Goal: Task Accomplishment & Management: Complete application form

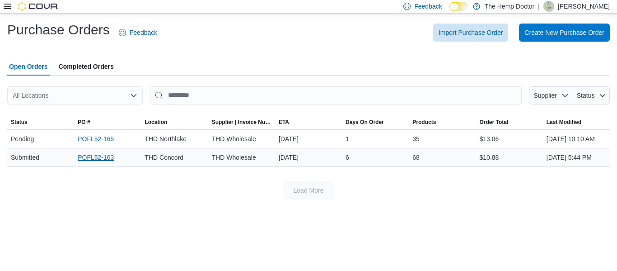
click at [103, 163] on link "POFL52-163" at bounding box center [96, 157] width 36 height 11
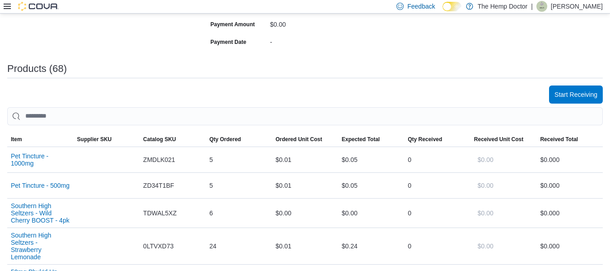
scroll to position [275, 0]
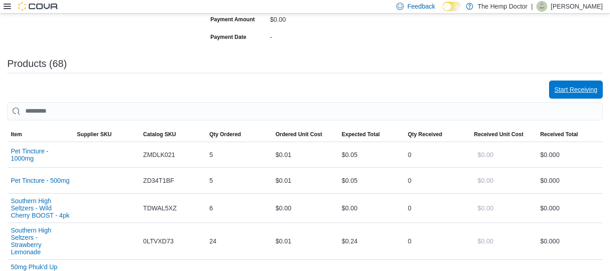
click at [573, 85] on span "Start Receiving" at bounding box center [576, 89] width 43 height 9
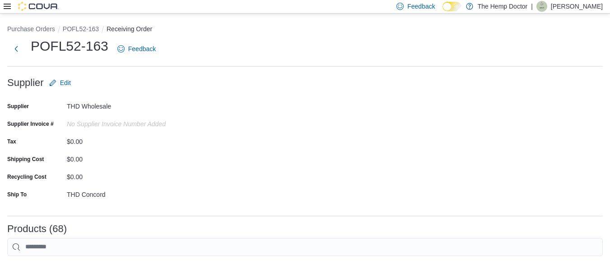
scroll to position [2155, 0]
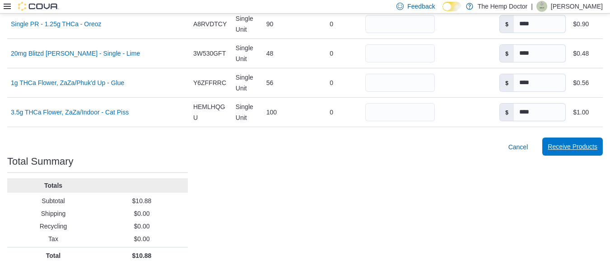
click at [586, 142] on span "Receive Products" at bounding box center [573, 146] width 50 height 9
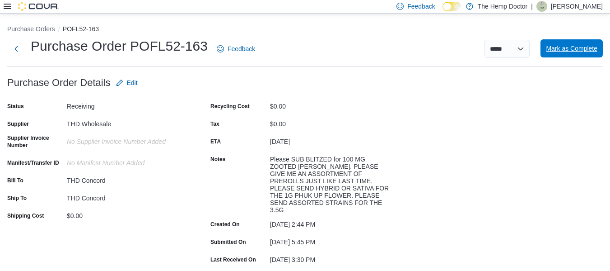
click at [592, 51] on span "Mark as Complete" at bounding box center [572, 48] width 52 height 9
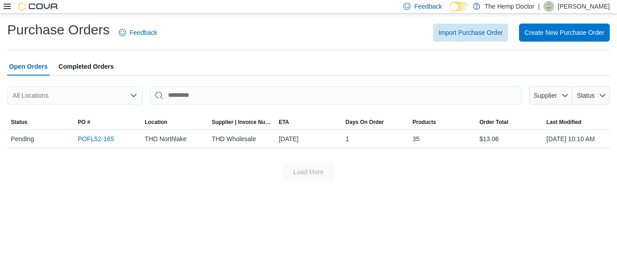
click at [575, 14] on div "Feedback Dark Mode The Hemp Doctor | [PERSON_NAME]" at bounding box center [505, 6] width 210 height 18
click at [579, 28] on span "Create New Purchase Order" at bounding box center [565, 32] width 80 height 9
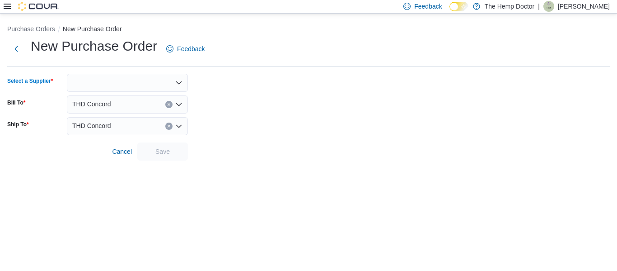
click at [175, 88] on div at bounding box center [127, 83] width 121 height 18
click at [127, 104] on button "THD Wholesale" at bounding box center [127, 98] width 121 height 13
click at [172, 155] on span "Save" at bounding box center [163, 151] width 40 height 18
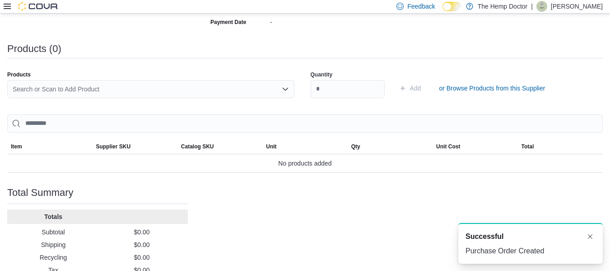
scroll to position [248, 0]
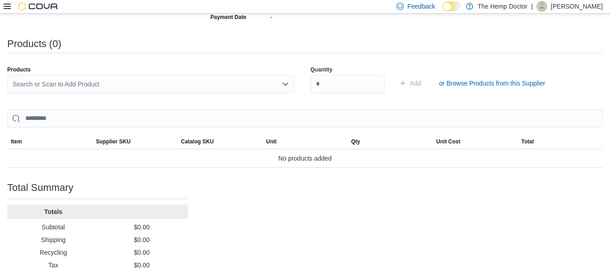
click at [268, 83] on div "Search or Scan to Add Product" at bounding box center [150, 84] width 287 height 18
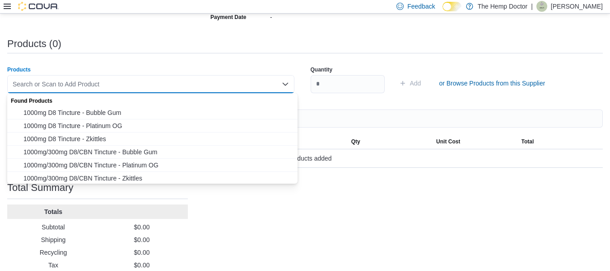
click at [268, 83] on div "Search or Scan to Add Product Combo box. Selected. Combo box input. Search or S…" at bounding box center [150, 84] width 287 height 18
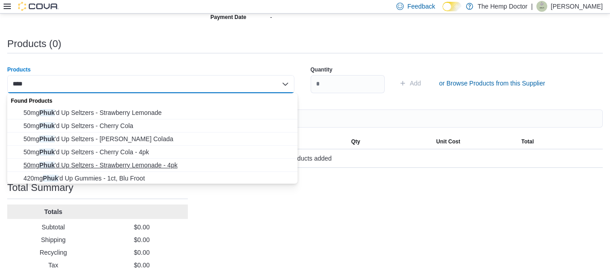
type input "****"
click at [168, 169] on span "50mg Phuk 'd Up Seltzers - Strawberry Lemonade - 4pk" at bounding box center [157, 164] width 269 height 9
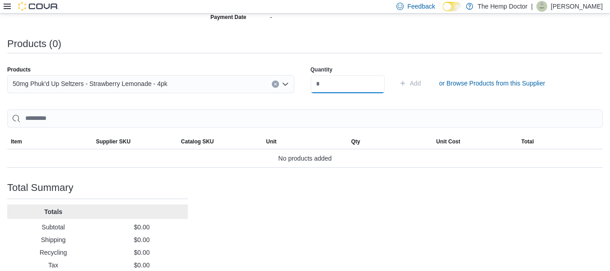
click at [359, 87] on input "number" at bounding box center [348, 84] width 74 height 18
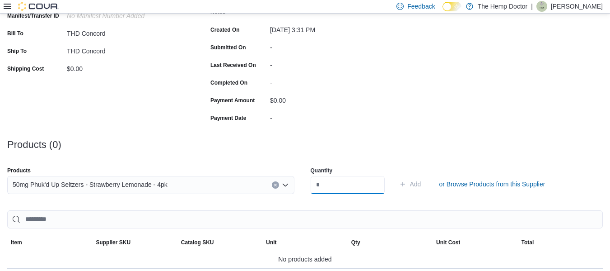
scroll to position [159, 0]
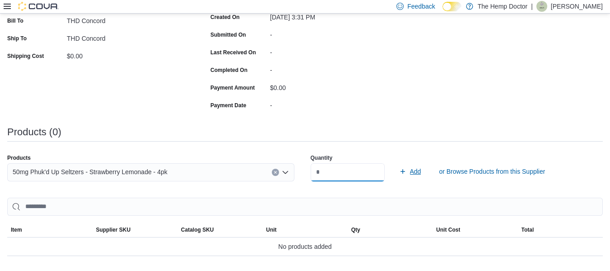
type input "*"
click at [419, 171] on span "Add" at bounding box center [410, 171] width 22 height 18
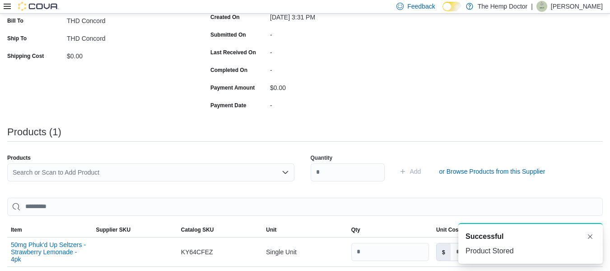
scroll to position [0, 0]
click at [125, 169] on div "Search or Scan to Add Product" at bounding box center [150, 172] width 287 height 18
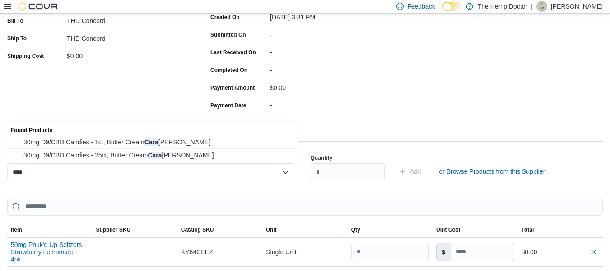
type input "****"
drag, startPoint x: 141, startPoint y: 156, endPoint x: 136, endPoint y: 157, distance: 5.1
click at [136, 157] on span "30mg D9/CBD Candies - 25ct, Butter Cream Cara [PERSON_NAME]" at bounding box center [157, 154] width 269 height 9
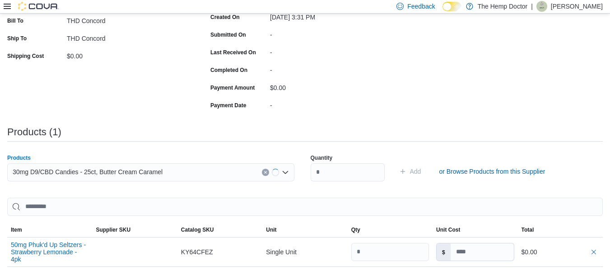
click at [136, 157] on div "Products" at bounding box center [150, 157] width 287 height 7
click at [352, 164] on div "Quantity" at bounding box center [348, 168] width 74 height 38
click at [350, 173] on input "number" at bounding box center [348, 172] width 74 height 18
type input "*"
click at [422, 175] on span "Add" at bounding box center [415, 171] width 11 height 9
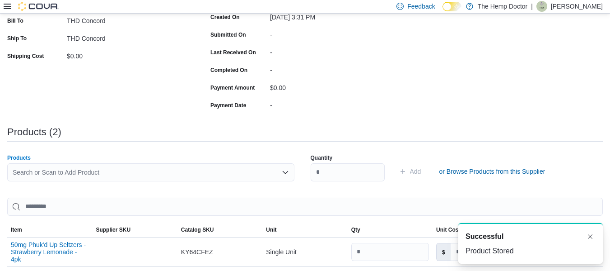
click at [56, 167] on div "Search or Scan to Add Product" at bounding box center [150, 172] width 287 height 18
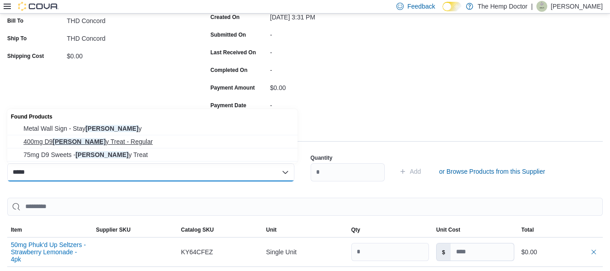
type input "*****"
click at [81, 145] on span "400mg D9 [PERSON_NAME] y Treat - Regular" at bounding box center [157, 141] width 269 height 9
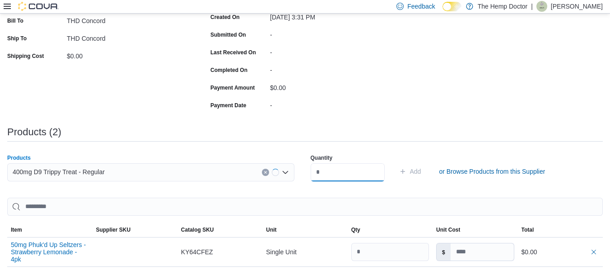
click at [326, 173] on input "number" at bounding box center [348, 172] width 74 height 18
type input "**"
click at [422, 170] on span "Add" at bounding box center [415, 171] width 11 height 9
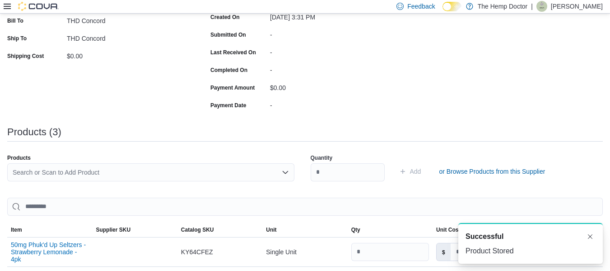
click at [202, 167] on div "Search or Scan to Add Product" at bounding box center [150, 172] width 287 height 18
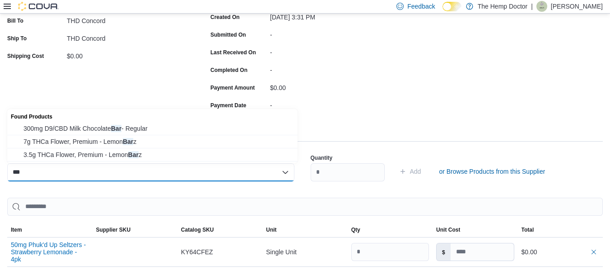
type input "***"
click at [85, 124] on span "300mg D9/CBD Milk Chocolate Bar - Regular" at bounding box center [157, 128] width 269 height 9
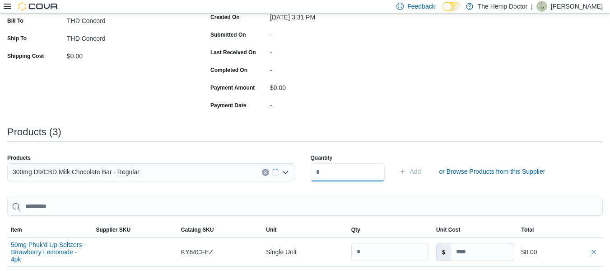
click at [343, 173] on input "number" at bounding box center [348, 172] width 74 height 18
type input "**"
click at [422, 169] on span "Add" at bounding box center [415, 171] width 11 height 9
click at [107, 173] on div "Search or Scan to Add Product" at bounding box center [150, 172] width 287 height 18
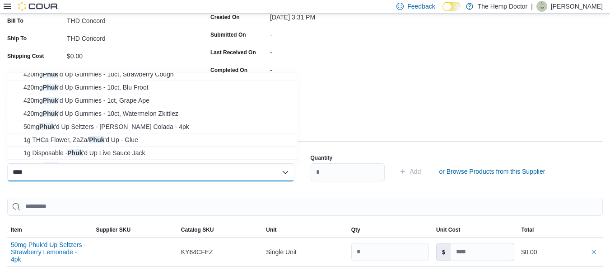
scroll to position [143, 0]
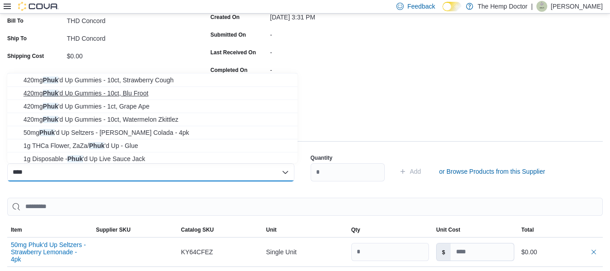
type input "****"
click at [159, 96] on span "420mg Phuk 'd Up Gummies - 10ct, Blu Froot" at bounding box center [157, 93] width 269 height 9
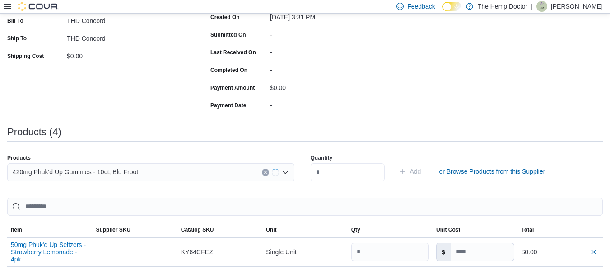
click at [332, 174] on input "number" at bounding box center [348, 172] width 74 height 18
type input "*"
click at [422, 171] on span "Add" at bounding box center [415, 171] width 11 height 9
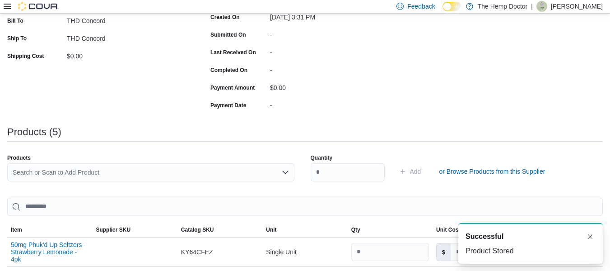
scroll to position [0, 0]
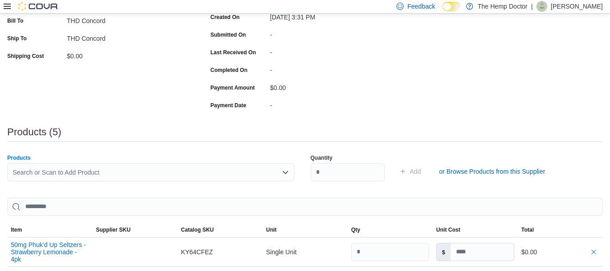
click at [73, 171] on div "Search or Scan to Add Product" at bounding box center [150, 172] width 287 height 18
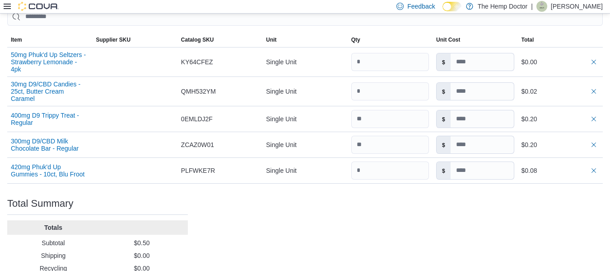
scroll to position [347, 0]
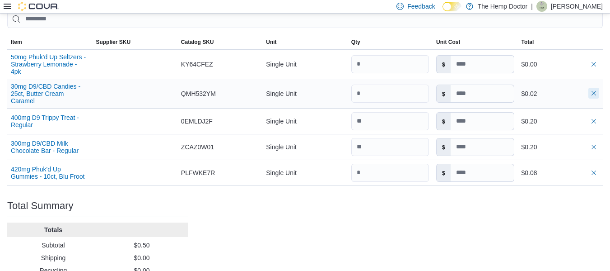
click at [598, 89] on button "button" at bounding box center [594, 93] width 11 height 11
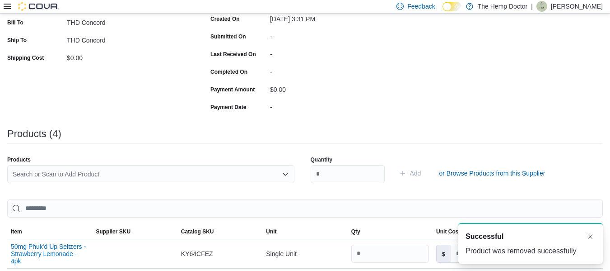
scroll to position [0, 0]
click at [122, 175] on div "Search or Scan to Add Product" at bounding box center [150, 174] width 287 height 18
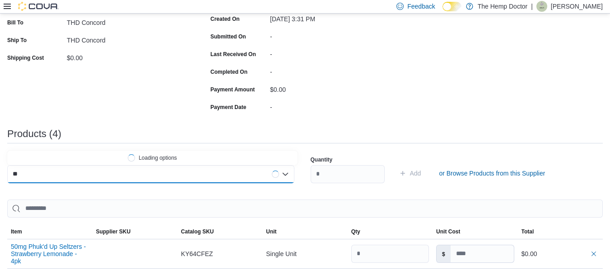
type input "*"
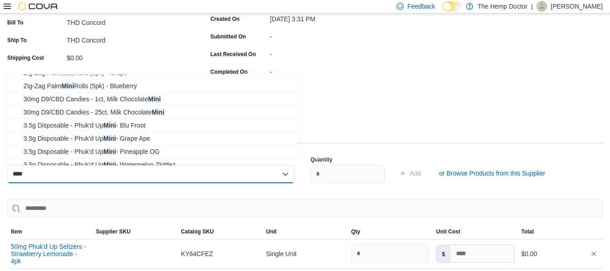
scroll to position [93, 0]
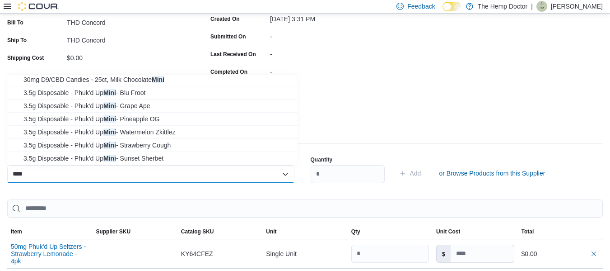
type input "****"
click at [140, 132] on span "3.5g Disposable - Phuk'd Up Mini - Watermelon Zkittlez" at bounding box center [157, 131] width 269 height 9
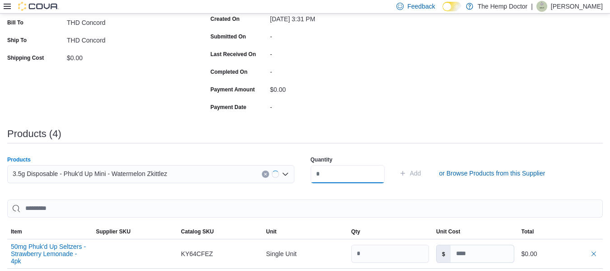
click at [329, 172] on input "number" at bounding box center [348, 174] width 74 height 18
type input "**"
click at [422, 175] on span "Add" at bounding box center [415, 173] width 11 height 9
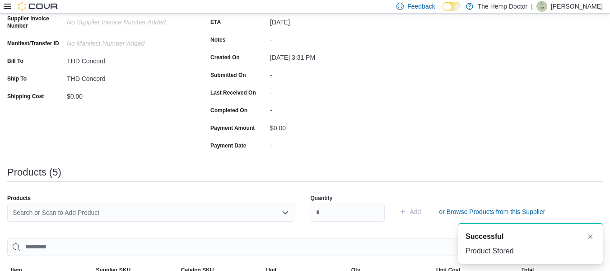
scroll to position [141, 0]
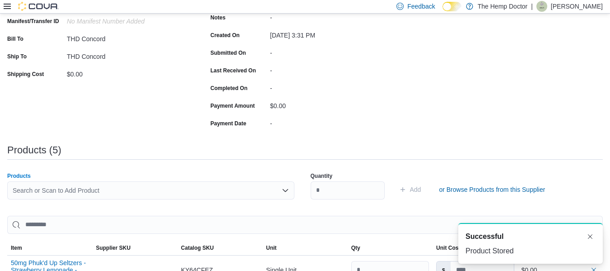
click at [116, 186] on div "Search or Scan to Add Product" at bounding box center [150, 190] width 287 height 18
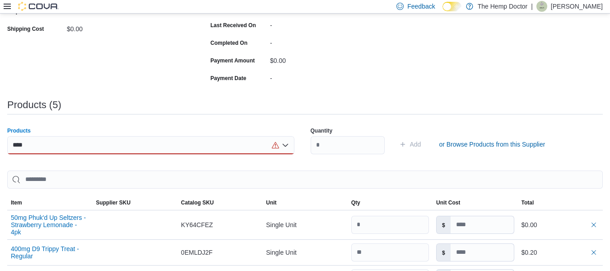
scroll to position [188, 0]
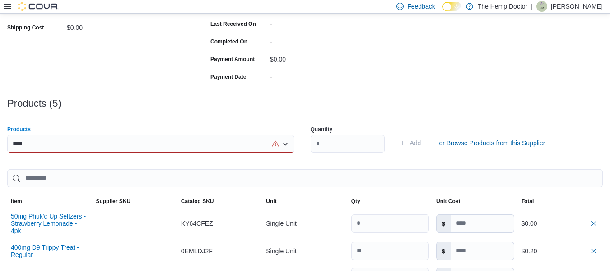
type input "****"
click at [288, 145] on icon "Open list of options" at bounding box center [285, 143] width 7 height 7
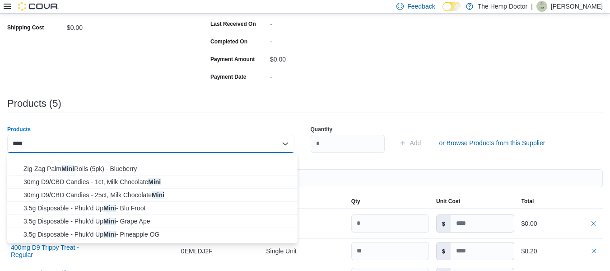
scroll to position [80, 0]
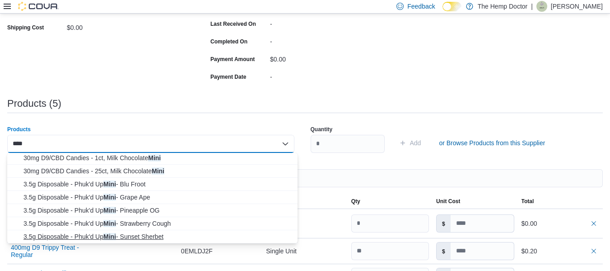
click at [166, 242] on button "3.5g Disposable - Phuk'd Up Mini - Sunset Sherbet" at bounding box center [152, 236] width 290 height 13
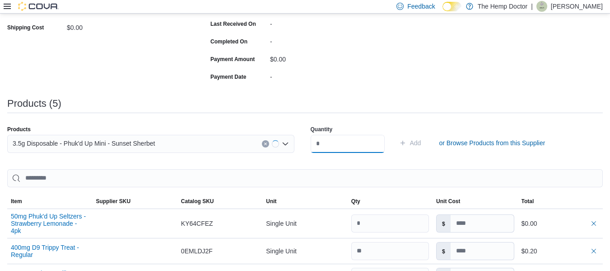
click at [328, 141] on input "number" at bounding box center [348, 144] width 74 height 18
type input "*"
click at [422, 144] on span "Add" at bounding box center [415, 142] width 11 height 9
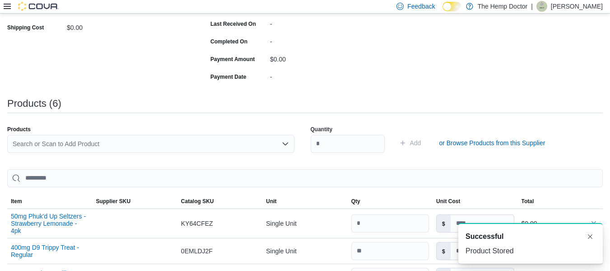
scroll to position [0, 0]
click at [33, 140] on div "Search or Scan to Add Product" at bounding box center [150, 144] width 287 height 18
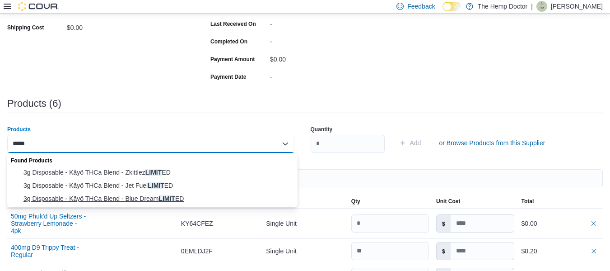
type input "*****"
click at [164, 199] on span "3g Disposable - Kãyö THCa Blend - Blue Dream LIMIT ED" at bounding box center [157, 198] width 269 height 9
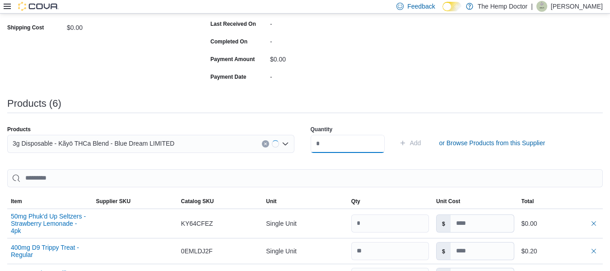
click at [346, 148] on input "number" at bounding box center [348, 144] width 74 height 18
type input "**"
click at [422, 142] on span "Add" at bounding box center [415, 142] width 11 height 9
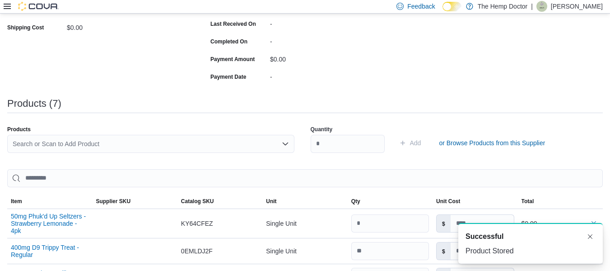
click at [93, 150] on div "Search or Scan to Add Product" at bounding box center [150, 144] width 287 height 18
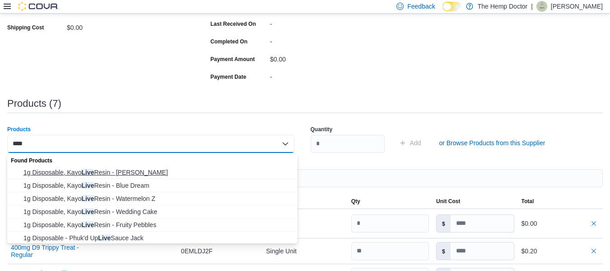
type input "****"
drag, startPoint x: 125, startPoint y: 174, endPoint x: 142, endPoint y: 179, distance: 17.9
click at [125, 174] on span "1g Disposable, Kayo Live Resin - [GEOGRAPHIC_DATA]" at bounding box center [157, 172] width 269 height 9
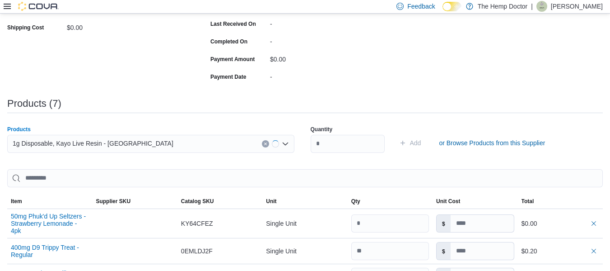
click at [349, 154] on div "Quantity" at bounding box center [348, 139] width 74 height 38
click at [344, 142] on input "number" at bounding box center [348, 144] width 74 height 18
type input "*"
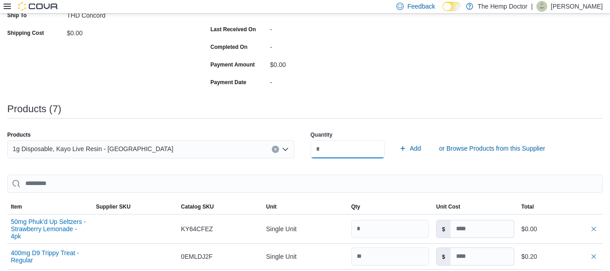
scroll to position [190, 0]
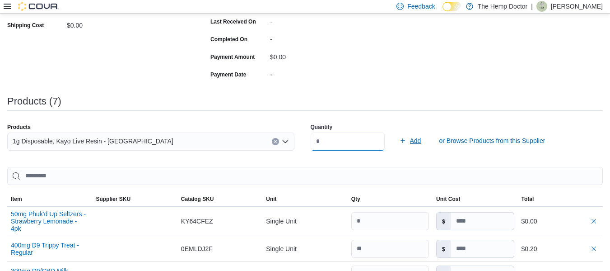
type input "**"
click at [422, 137] on span "Add" at bounding box center [415, 140] width 11 height 9
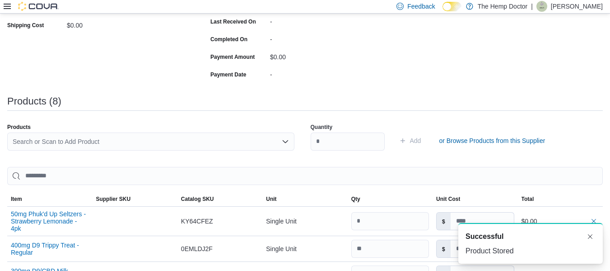
scroll to position [0, 0]
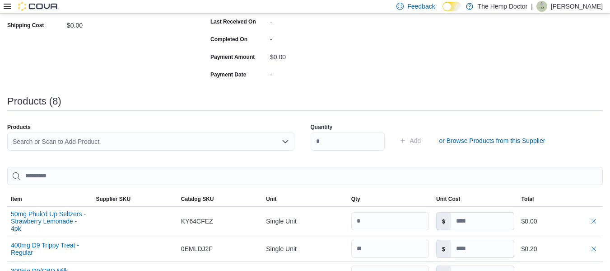
click at [98, 138] on div "Search or Scan to Add Product" at bounding box center [150, 141] width 287 height 18
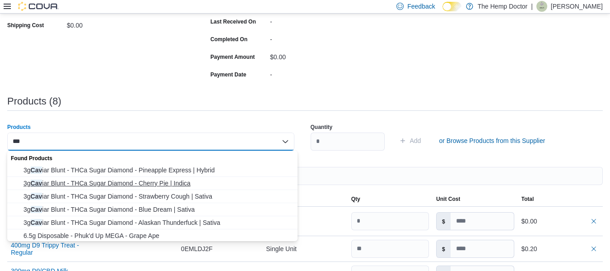
type input "***"
click at [148, 179] on span "3g Cav iar Blunt - THCa Sugar Diamond - Cherry Pie | Indica" at bounding box center [157, 182] width 269 height 9
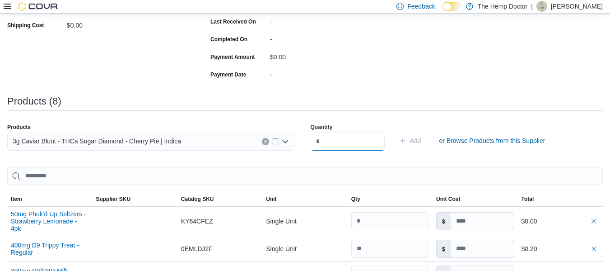
click at [334, 148] on input "number" at bounding box center [348, 141] width 74 height 18
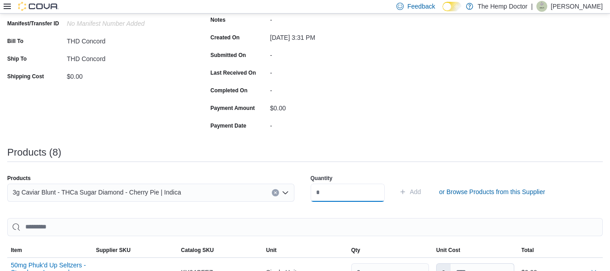
scroll to position [189, 0]
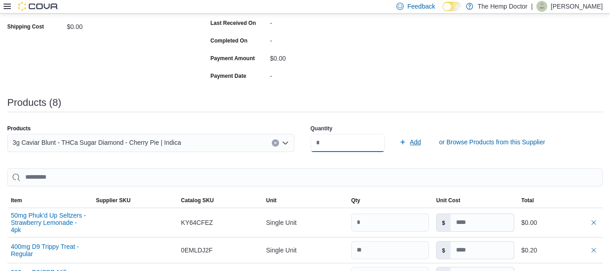
type input "**"
click at [407, 143] on icon "submit" at bounding box center [402, 141] width 7 height 7
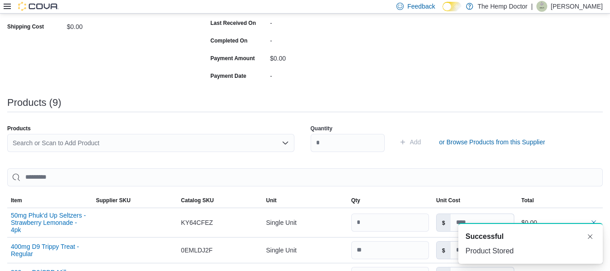
scroll to position [0, 0]
click at [41, 155] on div "Search or Scan to Add Product" at bounding box center [150, 146] width 287 height 25
click at [42, 131] on div "Products" at bounding box center [150, 128] width 287 height 7
click at [44, 140] on div "Search or Scan to Add Product" at bounding box center [150, 143] width 287 height 18
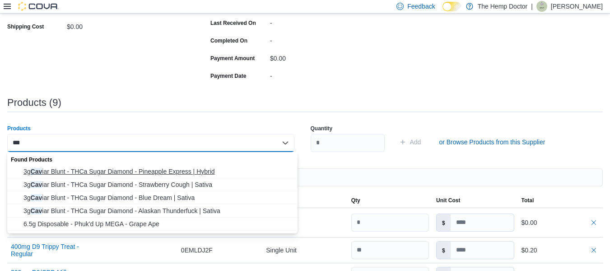
type input "***"
click at [185, 169] on span "3g Cav iar Blunt - THCa Sugar Diamond - Pineapple Express | Hybrid" at bounding box center [157, 171] width 269 height 9
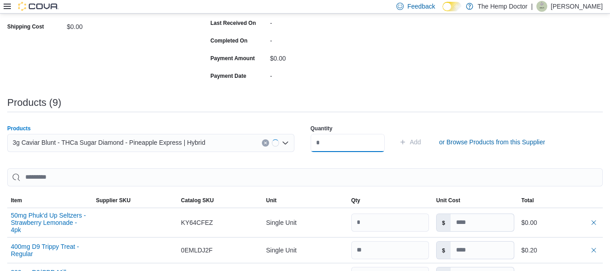
click at [365, 138] on input "number" at bounding box center [348, 143] width 74 height 18
type input "**"
click at [422, 140] on span "Add" at bounding box center [415, 141] width 11 height 9
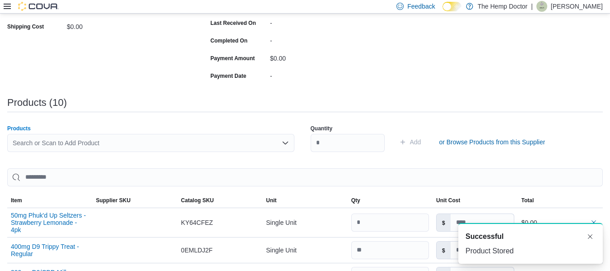
click at [86, 142] on div "Search or Scan to Add Product" at bounding box center [150, 143] width 287 height 18
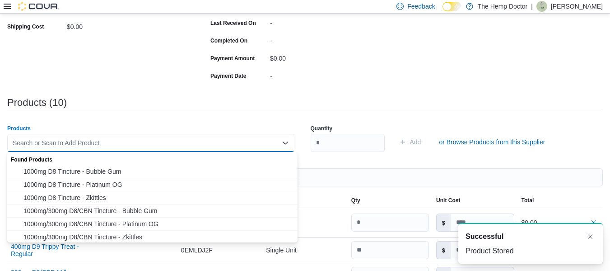
click at [86, 142] on div "Search or Scan to Add Product" at bounding box center [150, 143] width 287 height 18
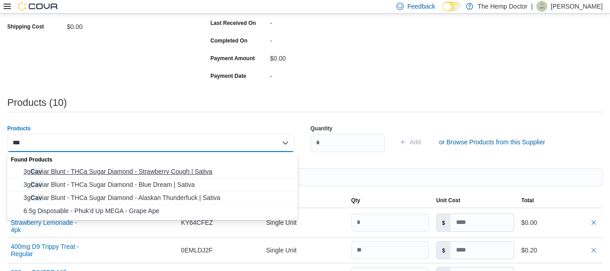
type input "***"
click at [172, 170] on span "3g Cav iar Blunt - THCa Sugar Diamond - Strawberry Cough | Sativa" at bounding box center [157, 171] width 269 height 9
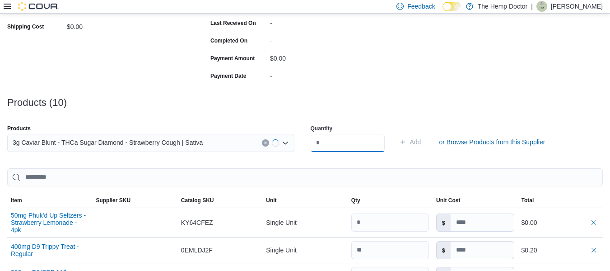
click at [330, 140] on input "number" at bounding box center [348, 143] width 74 height 18
type input "**"
click at [407, 138] on icon "submit" at bounding box center [402, 141] width 7 height 7
click at [89, 136] on div "Search or Scan to Add Product" at bounding box center [150, 143] width 287 height 18
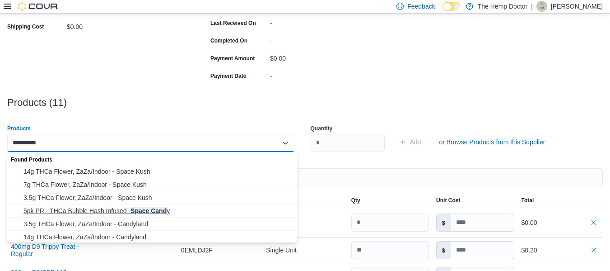
type input "**********"
click at [131, 208] on span "5pk PR - THCa Bubble Hash Infused - Space Cand y" at bounding box center [157, 210] width 269 height 9
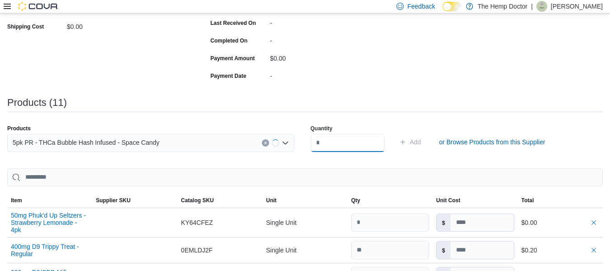
click at [360, 148] on input "number" at bounding box center [348, 143] width 74 height 18
type input "**"
click at [422, 143] on span "Add" at bounding box center [415, 141] width 11 height 9
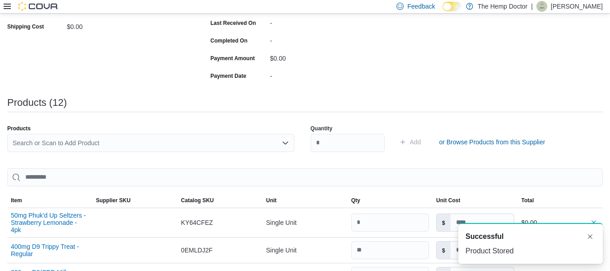
click at [167, 149] on div "Search or Scan to Add Product" at bounding box center [150, 143] width 287 height 18
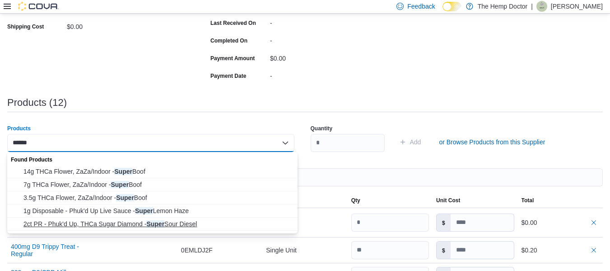
type input "*****"
click at [179, 225] on span "2ct PR - Phuk'd Up, THCa Sugar Diamond - Super Sour Diesel" at bounding box center [157, 223] width 269 height 9
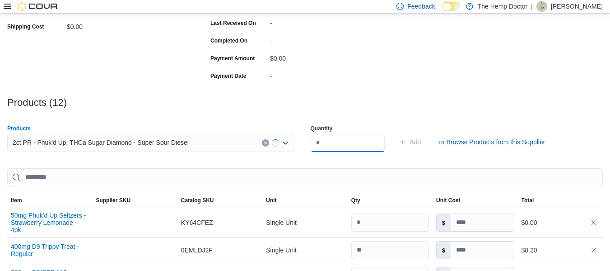
click at [357, 152] on div "Quantity" at bounding box center [348, 138] width 74 height 38
type input "**"
click at [419, 147] on span "Add" at bounding box center [410, 142] width 22 height 18
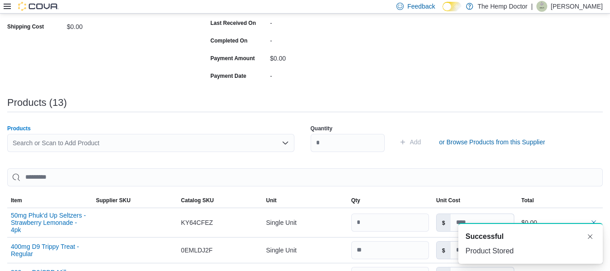
click at [198, 150] on div "Search or Scan to Add Product" at bounding box center [150, 143] width 287 height 18
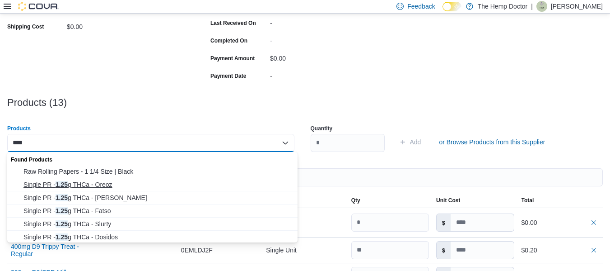
type input "****"
click at [141, 184] on span "Single PR - 1.25 g THCa - Oreoz" at bounding box center [157, 184] width 269 height 9
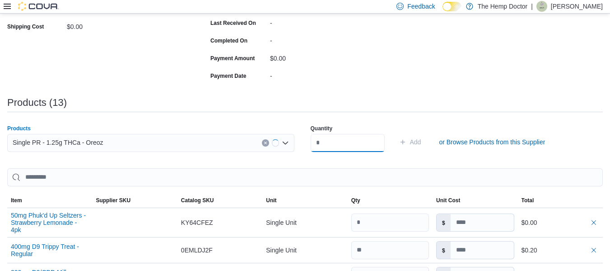
click at [342, 139] on input "number" at bounding box center [348, 143] width 74 height 18
type input "***"
click at [422, 146] on span "Add" at bounding box center [410, 142] width 22 height 18
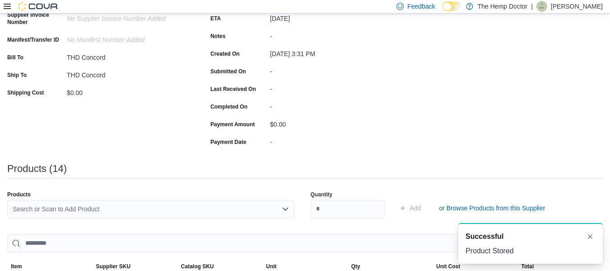
scroll to position [139, 0]
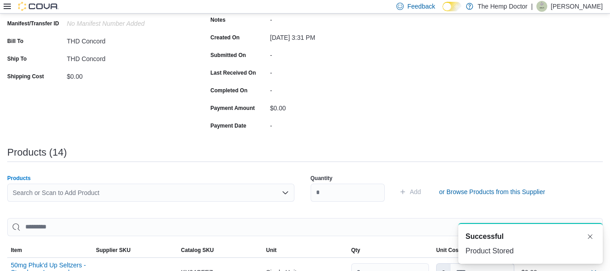
click at [147, 191] on div "Search or Scan to Add Product" at bounding box center [150, 192] width 287 height 18
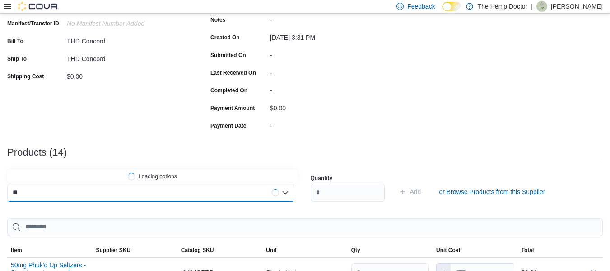
type input "*"
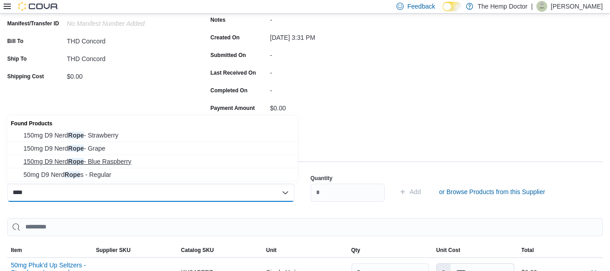
type input "****"
click at [103, 161] on span "150mg D9 Nerd Rope - Blue Raspberry" at bounding box center [157, 161] width 269 height 9
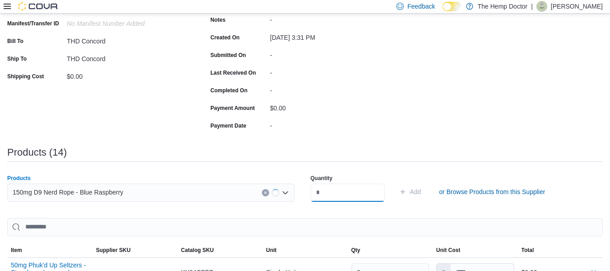
click at [340, 200] on input "number" at bounding box center [348, 192] width 74 height 18
type input "**"
click at [407, 189] on icon "submit" at bounding box center [402, 191] width 7 height 7
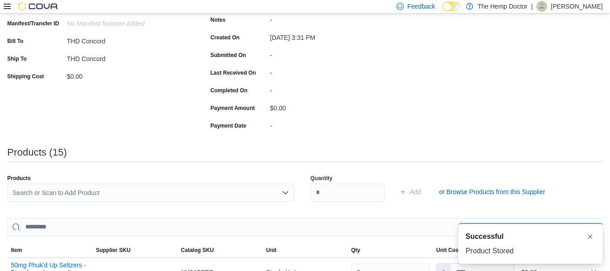
scroll to position [0, 0]
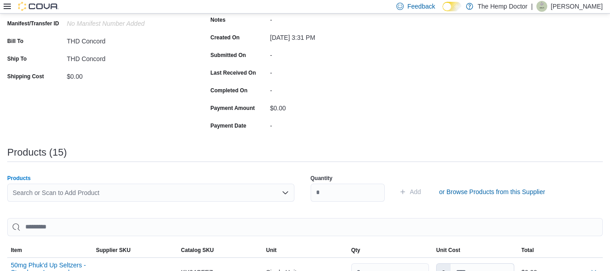
click at [80, 196] on div "Search or Scan to Add Product" at bounding box center [150, 192] width 287 height 18
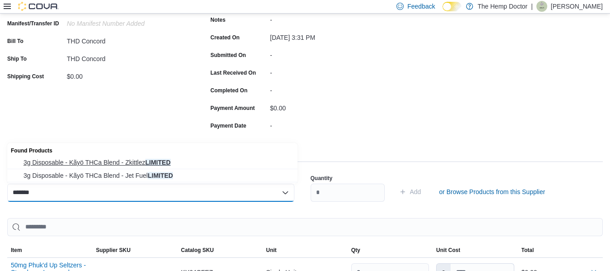
type input "*******"
click at [130, 168] on button "3g Disposable - Kãyö THCa Blend - Zkittlez LIMITED" at bounding box center [152, 162] width 290 height 13
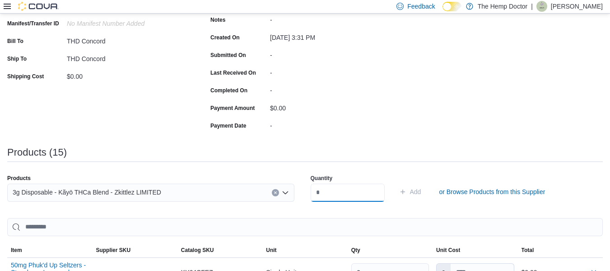
click at [343, 200] on input "number" at bounding box center [348, 192] width 74 height 18
type input "**"
click at [405, 192] on icon "submit" at bounding box center [403, 191] width 5 height 5
click at [197, 188] on div "Search or Scan to Add Product" at bounding box center [150, 192] width 287 height 18
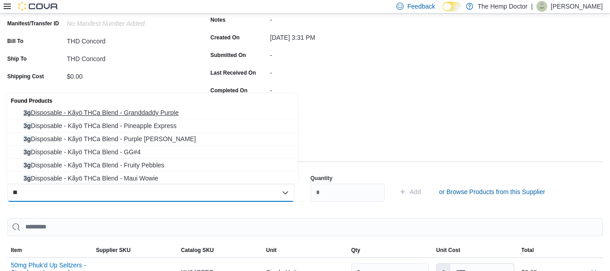
type input "**"
click at [174, 109] on span "3g Disposable - Kãyö THCa Blend - Granddaddy Purple" at bounding box center [157, 112] width 269 height 9
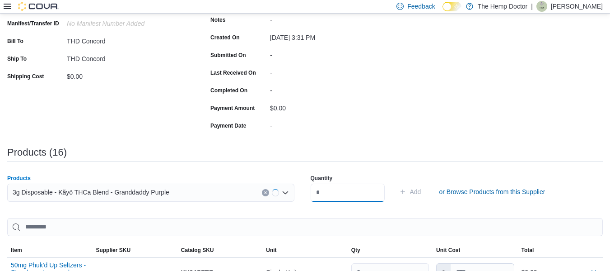
click at [366, 191] on input "number" at bounding box center [348, 192] width 74 height 18
type input "**"
click at [422, 191] on span "Add" at bounding box center [415, 191] width 11 height 9
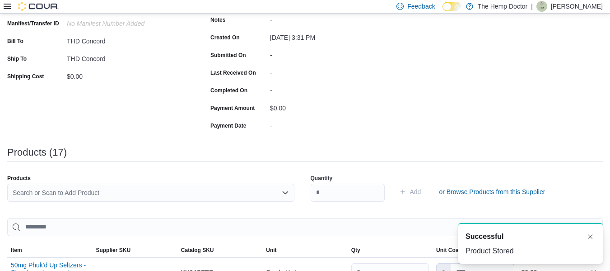
click at [54, 189] on div "Search or Scan to Add Product" at bounding box center [150, 192] width 287 height 18
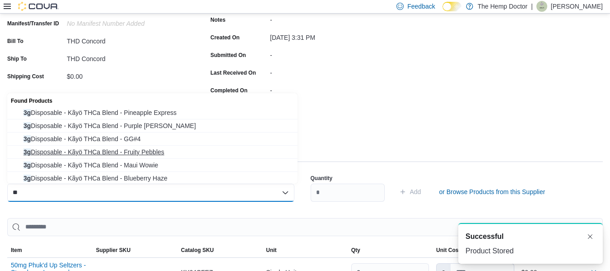
type input "**"
click at [154, 155] on span "3g Disposable - Kãyö THCa Blend - Fruity Pebbles" at bounding box center [157, 151] width 269 height 9
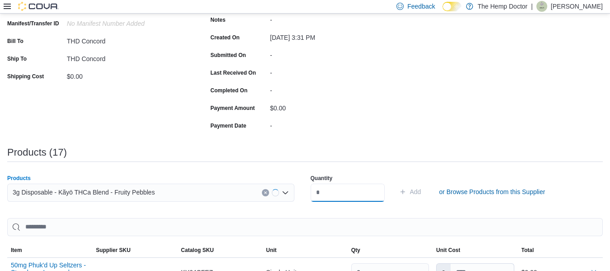
click at [331, 192] on input "number" at bounding box center [348, 192] width 74 height 18
type input "**"
click at [422, 194] on span "Add" at bounding box center [415, 191] width 11 height 9
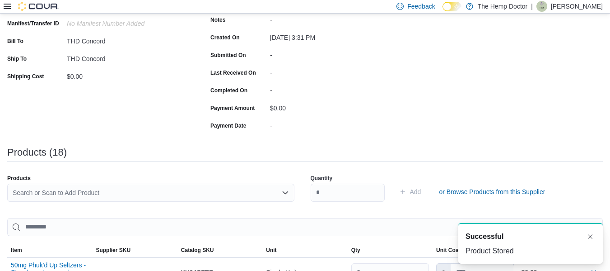
click at [62, 197] on div "Search or Scan to Add Product" at bounding box center [150, 192] width 287 height 18
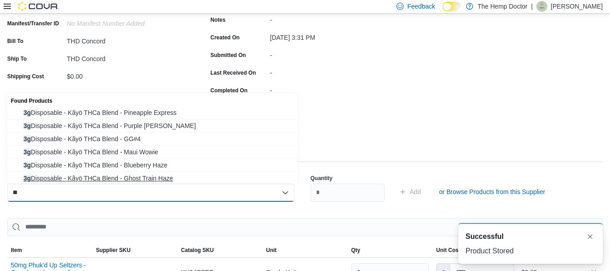
type input "**"
click at [174, 183] on button "3g Disposable - Kãyö THCa Blend - Ghost Train Haze" at bounding box center [152, 178] width 290 height 13
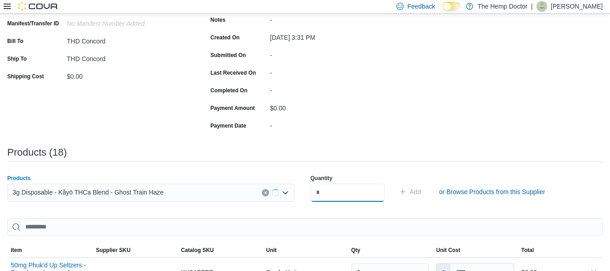
click at [332, 185] on input "number" at bounding box center [348, 192] width 74 height 18
type input "**"
click at [421, 189] on span "Add" at bounding box center [410, 192] width 22 height 18
click at [252, 191] on div "Search or Scan to Add Product" at bounding box center [150, 192] width 287 height 18
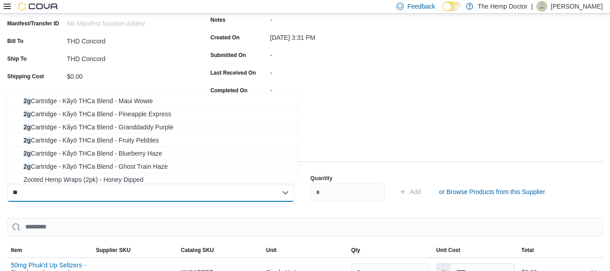
scroll to position [175, 0]
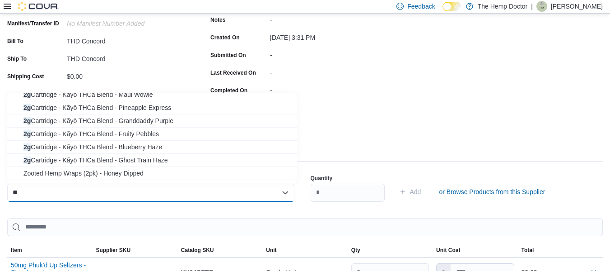
click at [98, 199] on div "** Combo box. Selected. 2g. Selected. Combo box input. Search or Scan to Add Pr…" at bounding box center [150, 192] width 287 height 18
type input "*"
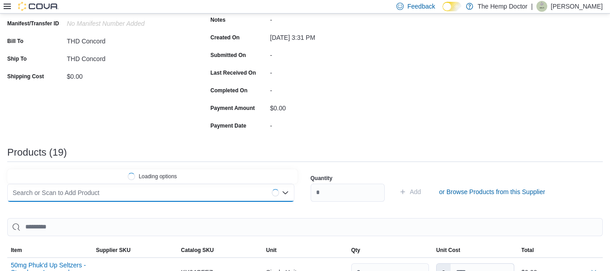
type input "*"
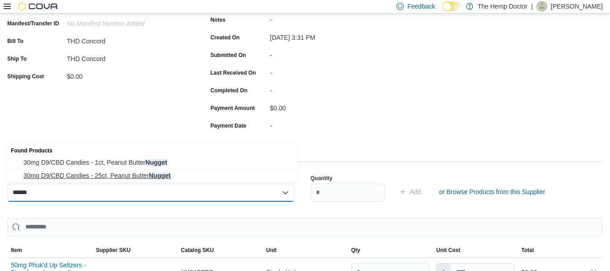
type input "******"
click at [172, 177] on span "30mg D9/CBD Candies - 25ct, Peanut Butter Nugget" at bounding box center [157, 175] width 269 height 9
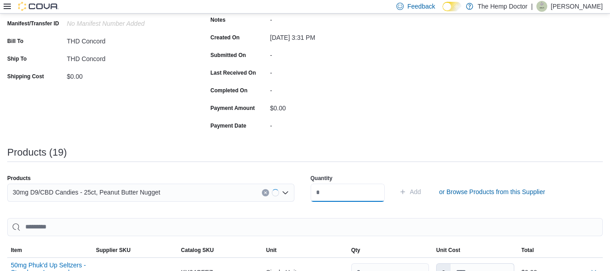
click at [366, 192] on input "number" at bounding box center [348, 192] width 74 height 18
type input "*"
click at [422, 197] on span "Add" at bounding box center [410, 192] width 22 height 18
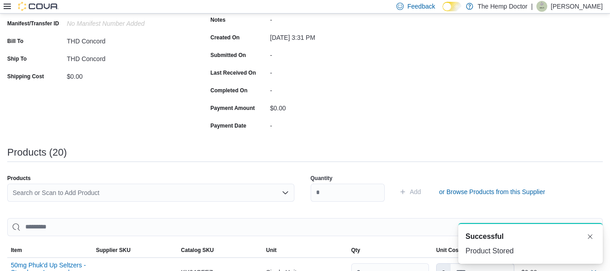
scroll to position [0, 0]
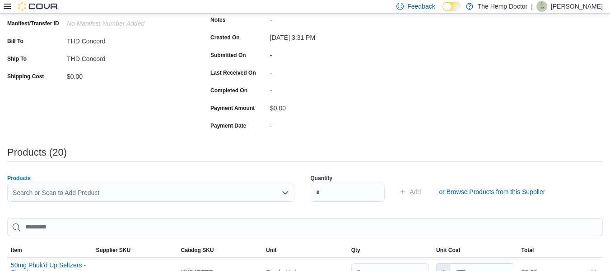
click at [80, 200] on div "Search or Scan to Add Product" at bounding box center [150, 192] width 287 height 18
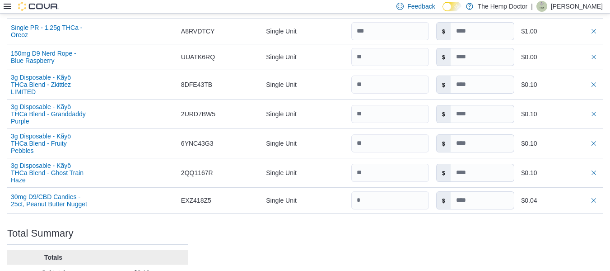
scroll to position [796, 0]
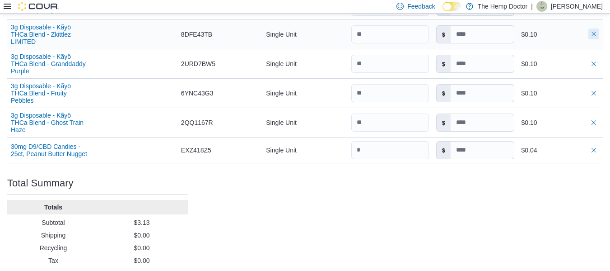
click at [600, 28] on button "button" at bounding box center [594, 33] width 11 height 11
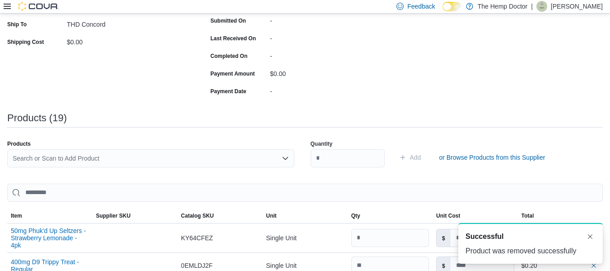
scroll to position [179, 0]
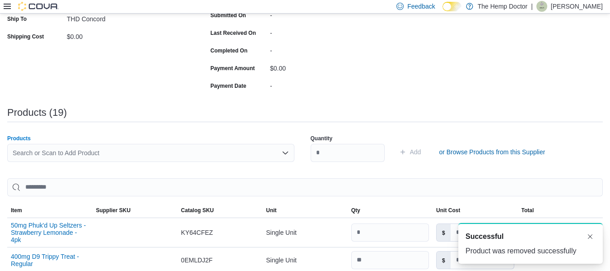
click at [84, 155] on div "Search or Scan to Add Product" at bounding box center [150, 153] width 287 height 18
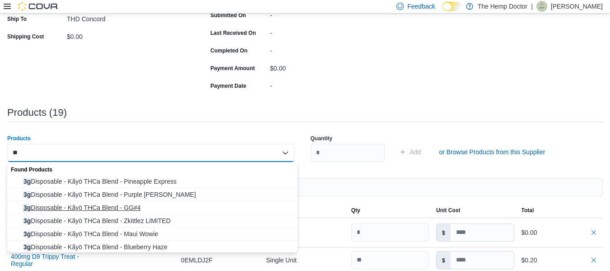
type input "**"
click at [161, 210] on span "3g Disposable - Kãyö THCa Blend - GG#4" at bounding box center [157, 207] width 269 height 9
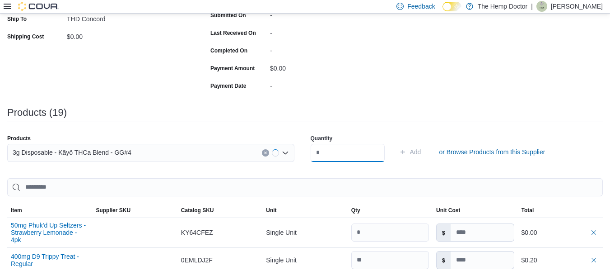
click at [346, 150] on input "number" at bounding box center [348, 153] width 74 height 18
type input "**"
click at [422, 160] on span "Add" at bounding box center [410, 152] width 22 height 18
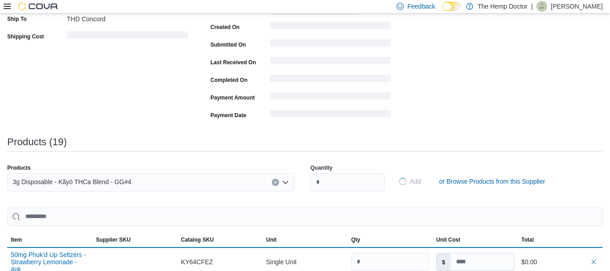
click at [132, 143] on div "Products (19)" at bounding box center [305, 141] width 596 height 11
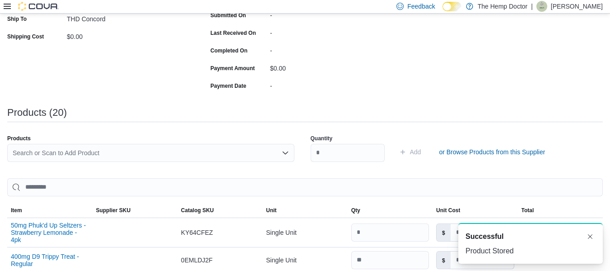
scroll to position [0, 0]
click at [76, 152] on div "Search or Scan to Add Product" at bounding box center [150, 153] width 287 height 18
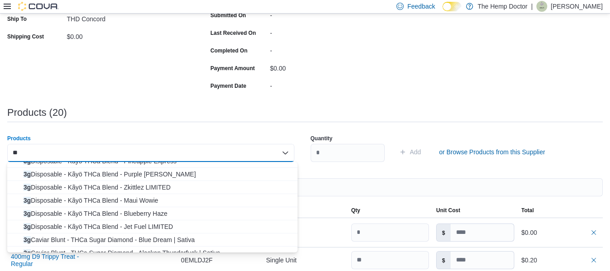
scroll to position [14, 0]
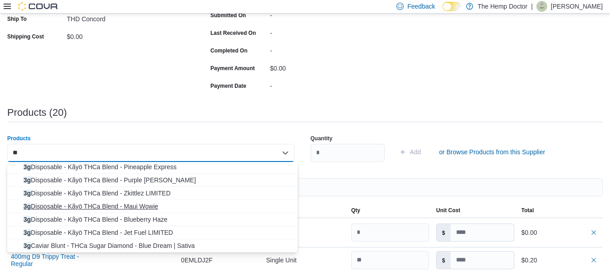
type input "**"
click at [162, 201] on button "3g Disposable - Kãyö THCa Blend - Maui Wowie" at bounding box center [152, 206] width 290 height 13
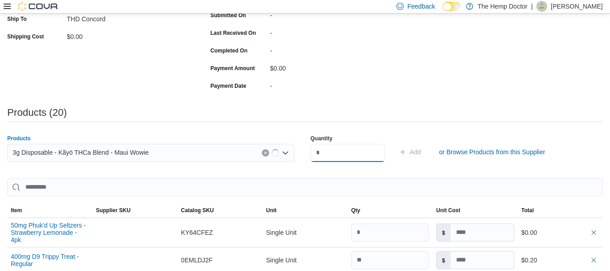
click at [329, 145] on input "number" at bounding box center [348, 153] width 74 height 18
type input "*"
click at [422, 155] on span "Add" at bounding box center [415, 151] width 11 height 9
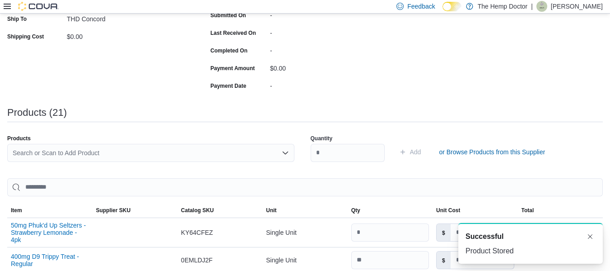
scroll to position [0, 0]
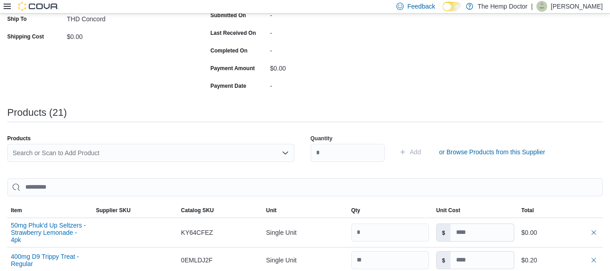
click at [203, 155] on div "Search or Scan to Add Product" at bounding box center [150, 153] width 287 height 18
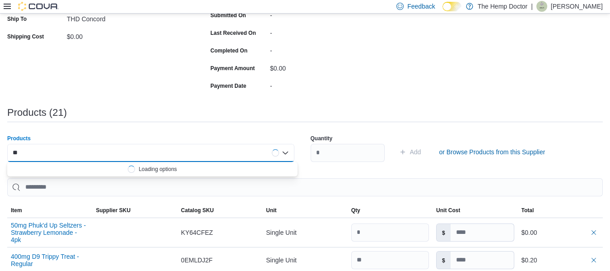
type input "*"
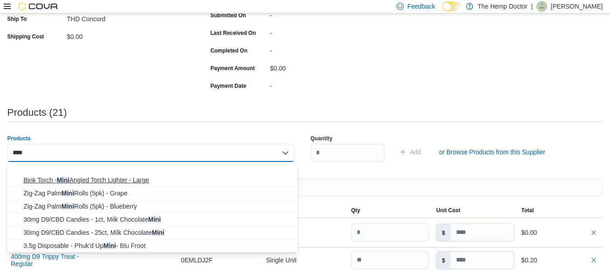
scroll to position [67, 0]
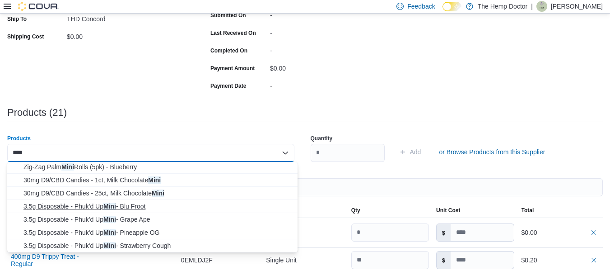
type input "****"
click at [147, 206] on span "3.5g Disposable - Phuk'd Up Mini - Blu Froot" at bounding box center [157, 205] width 269 height 9
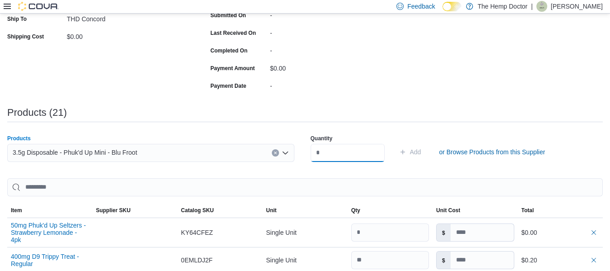
click at [365, 149] on input "number" at bounding box center [348, 153] width 74 height 18
type input "*"
click at [425, 149] on button "Add" at bounding box center [410, 152] width 29 height 18
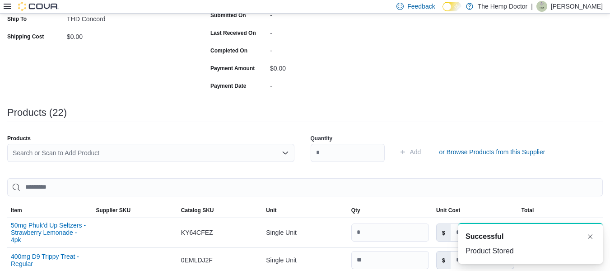
scroll to position [0, 0]
drag, startPoint x: 52, startPoint y: 154, endPoint x: 52, endPoint y: 159, distance: 5.4
click at [52, 159] on div "Search or Scan to Add Product" at bounding box center [150, 153] width 287 height 18
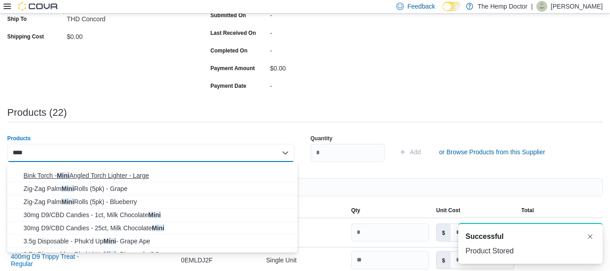
scroll to position [54, 0]
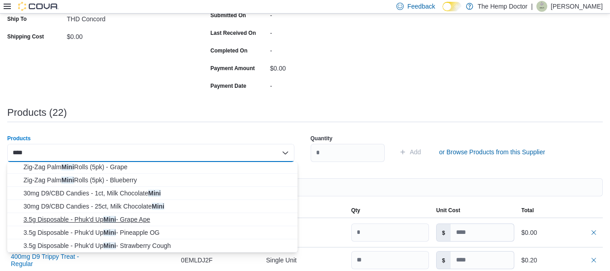
type input "****"
click at [113, 215] on span "3.5g Disposable - Phuk'd Up Mini - Grape Ape" at bounding box center [157, 219] width 269 height 9
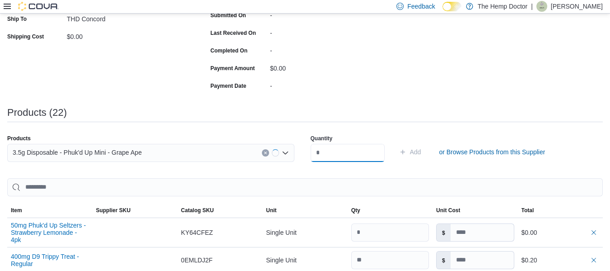
click at [338, 152] on input "number" at bounding box center [348, 153] width 74 height 18
type input "*"
click at [422, 149] on span "Add" at bounding box center [415, 151] width 11 height 9
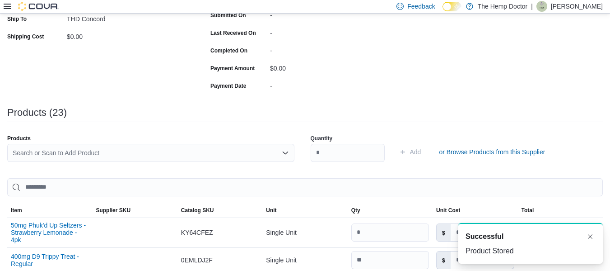
scroll to position [0, 0]
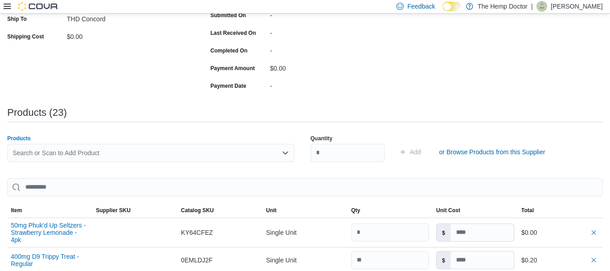
click at [172, 155] on div "Search or Scan to Add Product" at bounding box center [150, 153] width 287 height 18
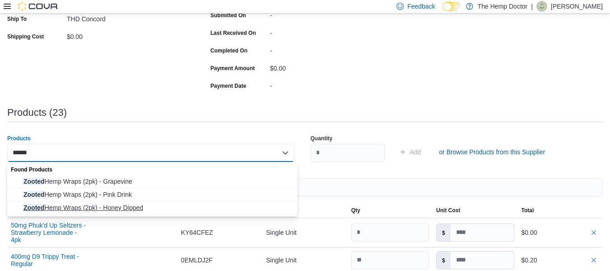
type input "******"
click at [156, 202] on button "Zooted Hemp Wraps (2pk) - Honey Dipped" at bounding box center [152, 207] width 290 height 13
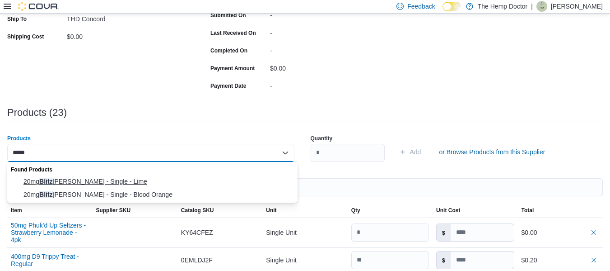
type input "*****"
click at [131, 181] on span "20mg Blitz [PERSON_NAME] - Single - Lime" at bounding box center [157, 181] width 269 height 9
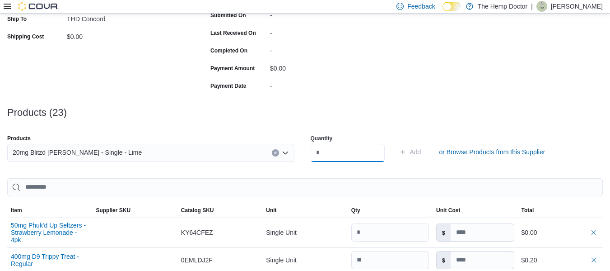
drag, startPoint x: 346, startPoint y: 157, endPoint x: 352, endPoint y: 130, distance: 28.4
click at [352, 130] on div "Quantity" at bounding box center [348, 148] width 74 height 38
type input "**"
click at [422, 155] on span "Add" at bounding box center [415, 151] width 11 height 9
drag, startPoint x: 209, startPoint y: 150, endPoint x: 230, endPoint y: 137, distance: 24.1
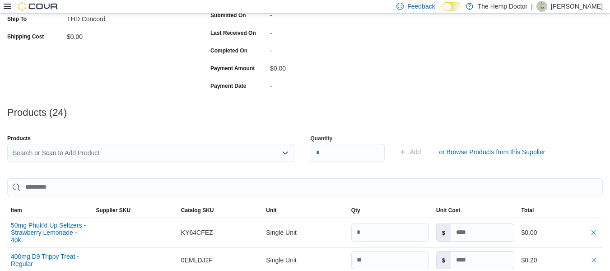
click at [230, 137] on div "Products Search or Scan to Add Product" at bounding box center [150, 152] width 287 height 34
click at [212, 155] on div "Search or Scan to Add Product" at bounding box center [150, 153] width 287 height 18
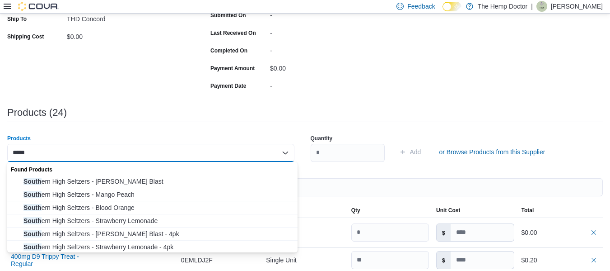
type input "*****"
click at [160, 247] on span "South ern High Seltzers - Strawberry Lemonade - 4pk" at bounding box center [157, 246] width 269 height 9
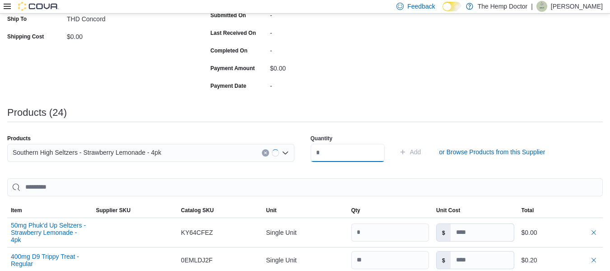
click at [354, 153] on input "number" at bounding box center [348, 153] width 74 height 18
type input "*"
click at [422, 153] on span "Add" at bounding box center [415, 151] width 11 height 9
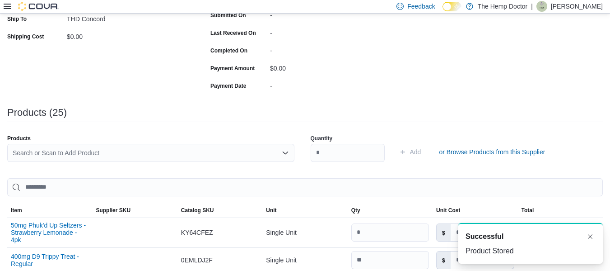
click at [35, 148] on div "Search or Scan to Add Product" at bounding box center [150, 153] width 287 height 18
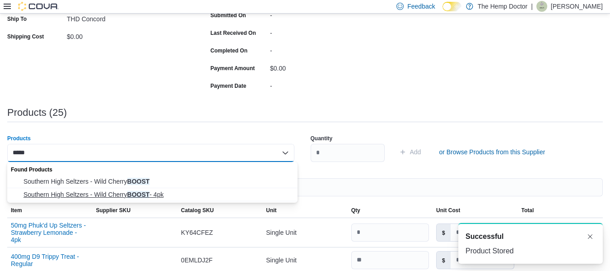
type input "*****"
click at [145, 199] on button "Southern High Seltzers - Wild Cherry BOOST - 4pk" at bounding box center [152, 194] width 290 height 13
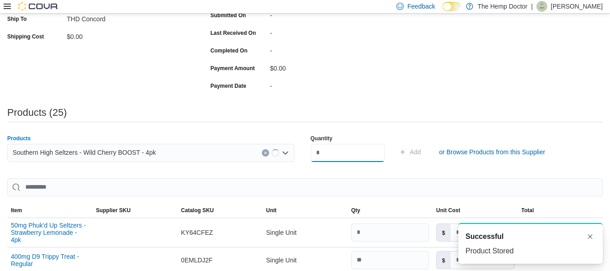
click at [371, 155] on input "number" at bounding box center [348, 153] width 74 height 18
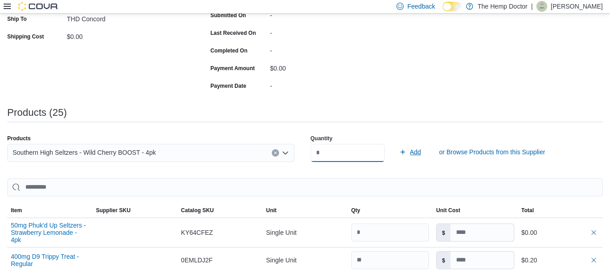
type input "*"
click at [422, 156] on span "Add" at bounding box center [410, 152] width 22 height 18
click at [79, 157] on div "Search or Scan to Add Product" at bounding box center [150, 153] width 287 height 18
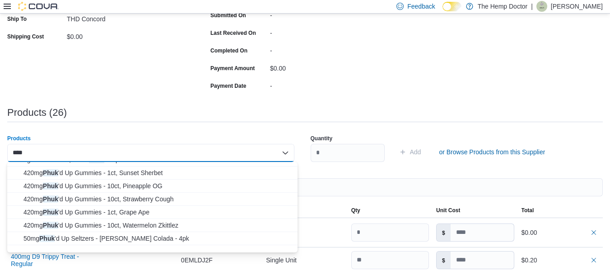
scroll to position [86, 0]
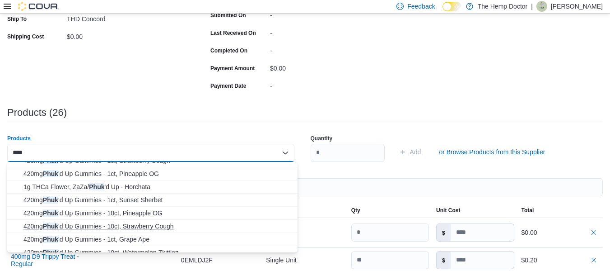
type input "****"
click at [160, 231] on button "420mg Phuk 'd Up Gummies - 10ct, Strawberry Cough" at bounding box center [152, 226] width 290 height 13
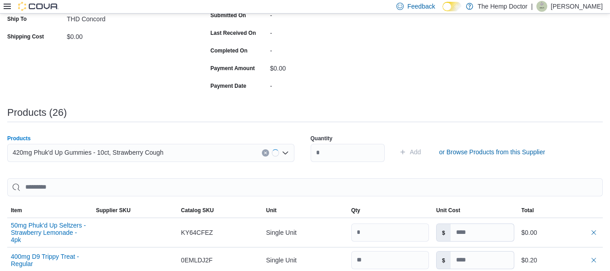
click at [267, 152] on icon "Clear input" at bounding box center [265, 152] width 2 height 2
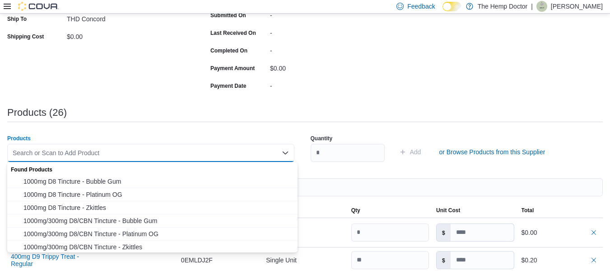
click at [225, 145] on div "Search or Scan to Add Product" at bounding box center [150, 153] width 287 height 18
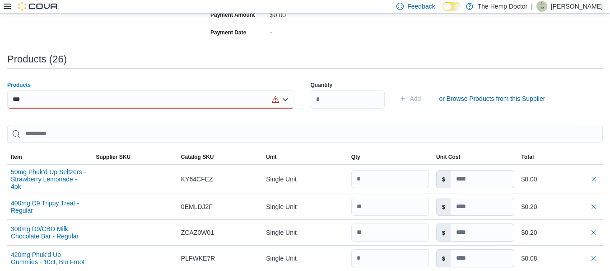
scroll to position [234, 0]
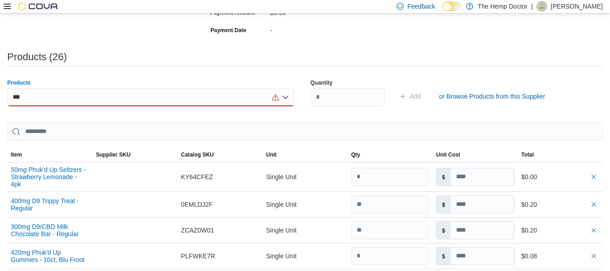
type input "***"
click at [289, 100] on icon "Open list of options" at bounding box center [285, 97] width 7 height 7
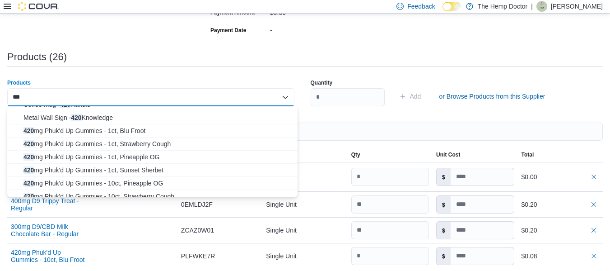
scroll to position [39, 0]
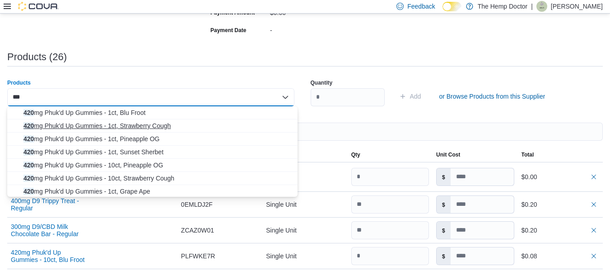
click at [178, 129] on span "420 mg Phuk'd Up Gummies - 1ct, Strawberry Cough" at bounding box center [157, 125] width 269 height 9
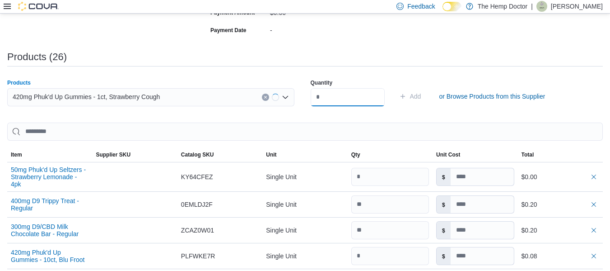
click at [351, 98] on input "number" at bounding box center [348, 97] width 74 height 18
type input "**"
click at [422, 90] on span "Add" at bounding box center [410, 96] width 22 height 18
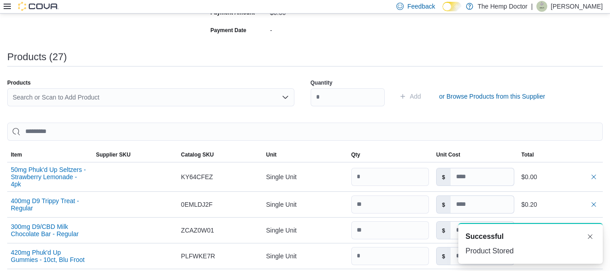
scroll to position [0, 0]
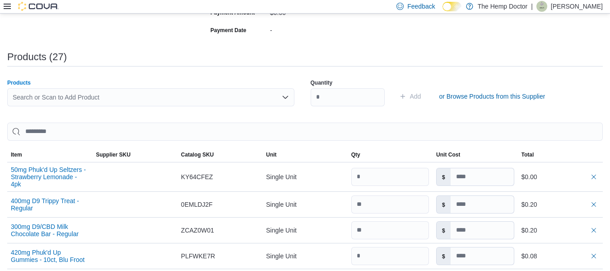
click at [86, 93] on div "Search or Scan to Add Product" at bounding box center [150, 97] width 287 height 18
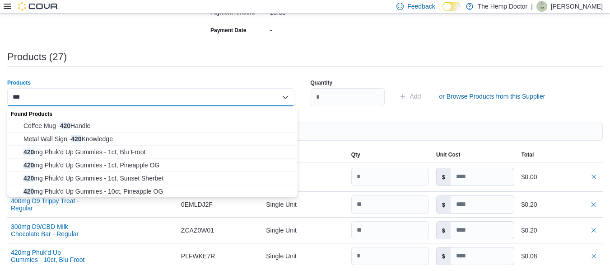
scroll to position [37, 0]
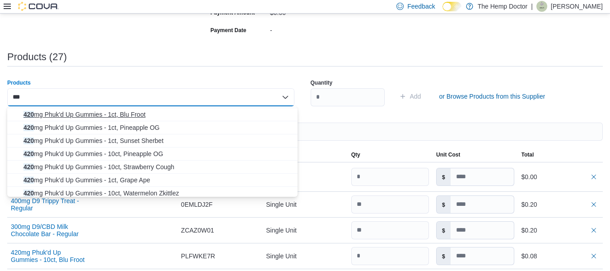
type input "***"
click at [119, 116] on span "420 mg Phuk'd Up Gummies - 1ct, Blu Froot" at bounding box center [157, 114] width 269 height 9
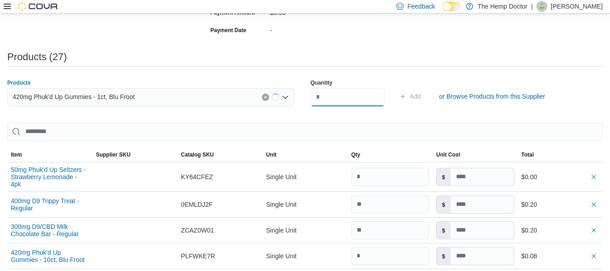
click at [345, 100] on input "number" at bounding box center [348, 97] width 74 height 18
type input "**"
click at [422, 94] on span "Add" at bounding box center [415, 96] width 11 height 9
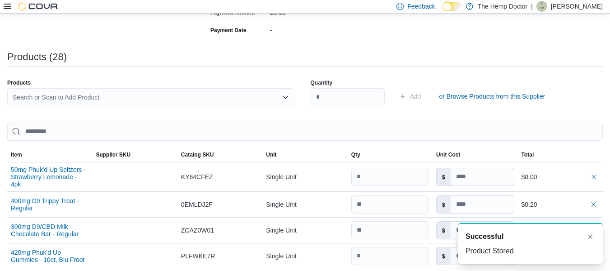
scroll to position [0, 0]
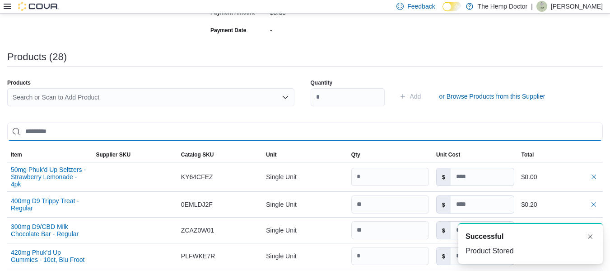
click at [52, 124] on input "search" at bounding box center [305, 131] width 596 height 18
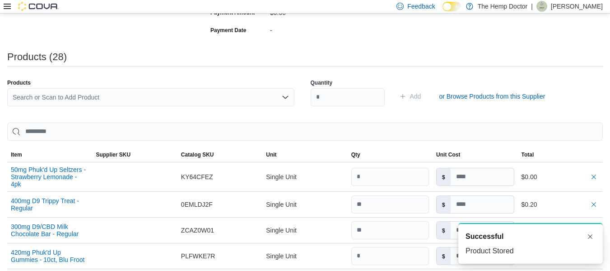
drag, startPoint x: 58, startPoint y: 92, endPoint x: 59, endPoint y: 98, distance: 5.9
click at [59, 98] on div "Search or Scan to Add Product" at bounding box center [150, 97] width 287 height 18
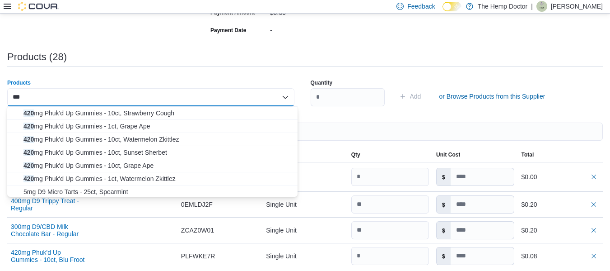
scroll to position [80, 0]
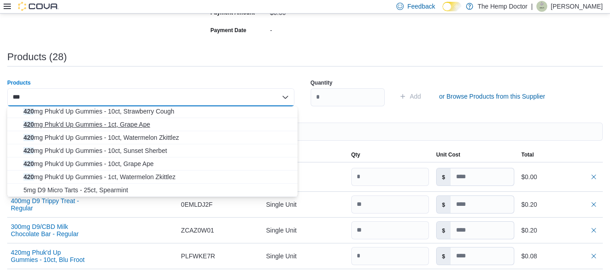
type input "***"
click at [124, 128] on span "420 mg Phuk'd Up Gummies - 1ct, Grape Ape" at bounding box center [157, 124] width 269 height 9
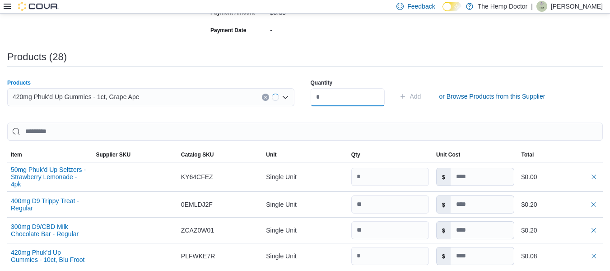
click at [352, 100] on input "number" at bounding box center [348, 97] width 74 height 18
type input "**"
click at [422, 99] on span "Add" at bounding box center [410, 96] width 22 height 18
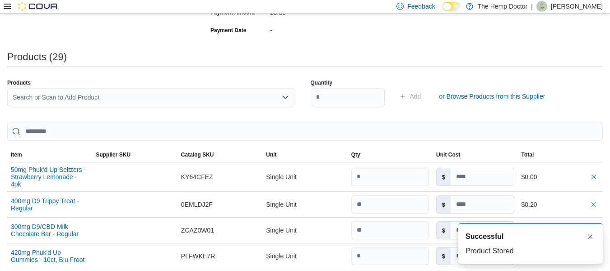
scroll to position [0, 0]
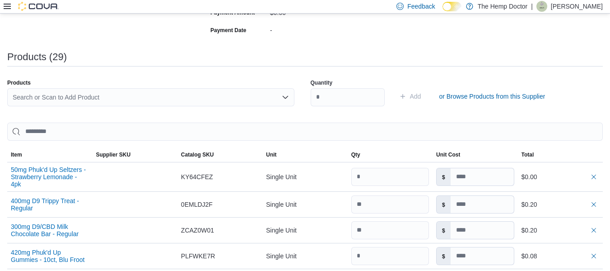
click at [75, 108] on div "Search or Scan to Add Product" at bounding box center [150, 100] width 287 height 25
click at [84, 86] on div "Products" at bounding box center [150, 82] width 287 height 7
click at [73, 95] on div "Search or Scan to Add Product" at bounding box center [150, 97] width 287 height 18
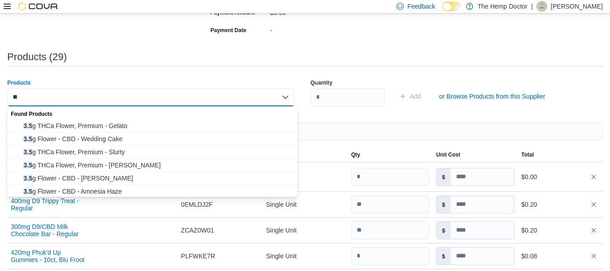
type input "*"
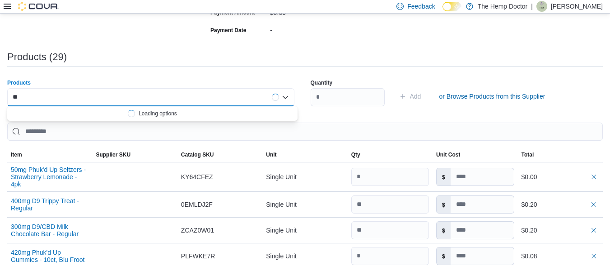
type input "*"
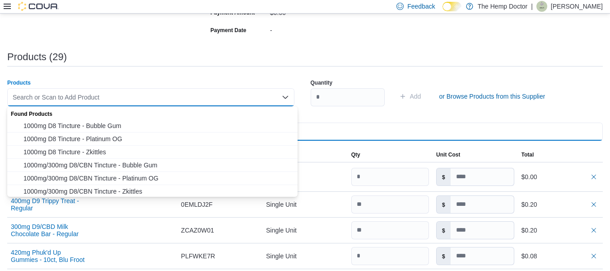
click at [436, 127] on input "search" at bounding box center [305, 131] width 596 height 18
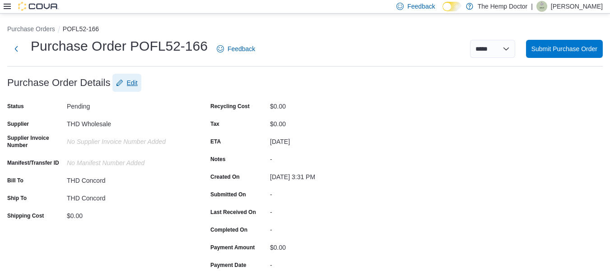
click at [134, 78] on span "Edit" at bounding box center [132, 82] width 11 height 9
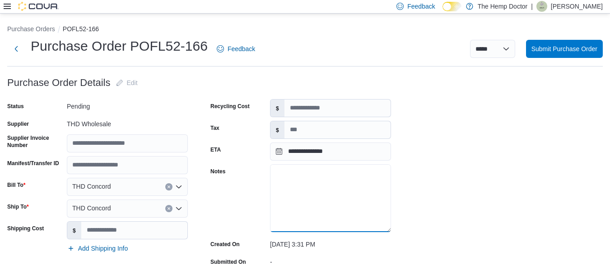
drag, startPoint x: 302, startPoint y: 183, endPoint x: 301, endPoint y: 188, distance: 5.5
click at [301, 188] on textarea "Notes" at bounding box center [330, 198] width 121 height 68
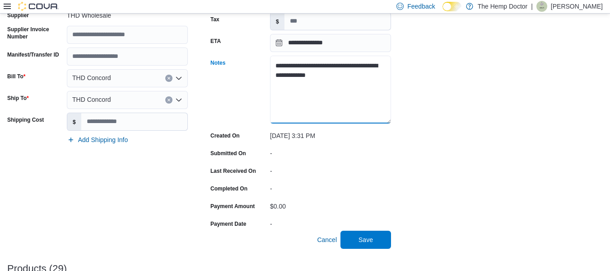
scroll to position [113, 0]
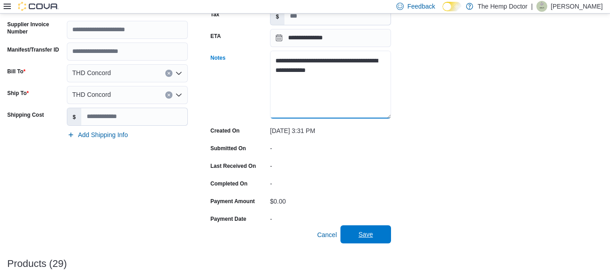
type textarea "**********"
click at [376, 227] on span "Save" at bounding box center [366, 234] width 40 height 18
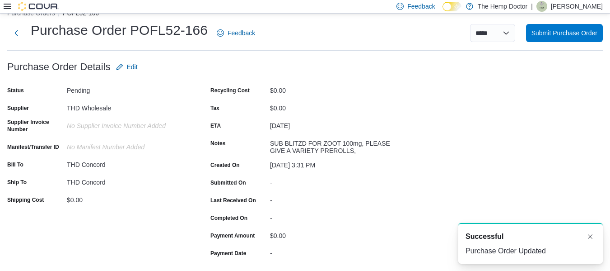
scroll to position [7, 0]
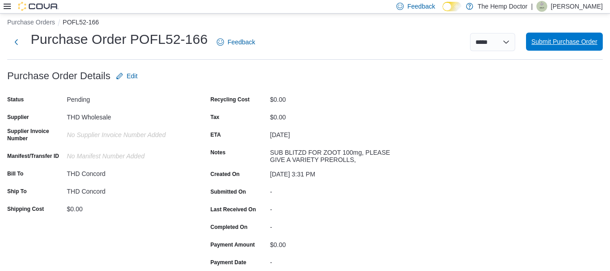
click at [571, 40] on span "Submit Purchase Order" at bounding box center [565, 41] width 66 height 9
